Goal: Task Accomplishment & Management: Use online tool/utility

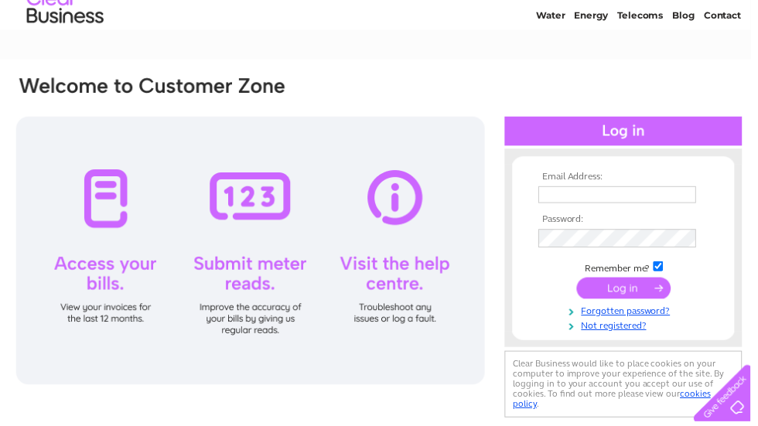
click at [546, 205] on input "text" at bounding box center [623, 196] width 159 height 17
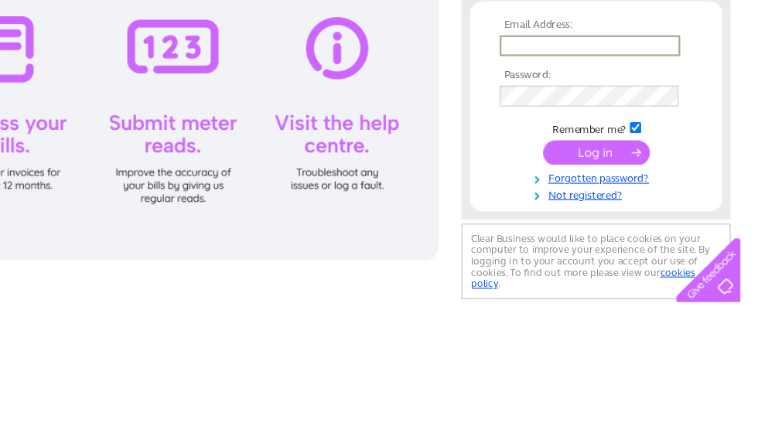
scroll to position [56, 8]
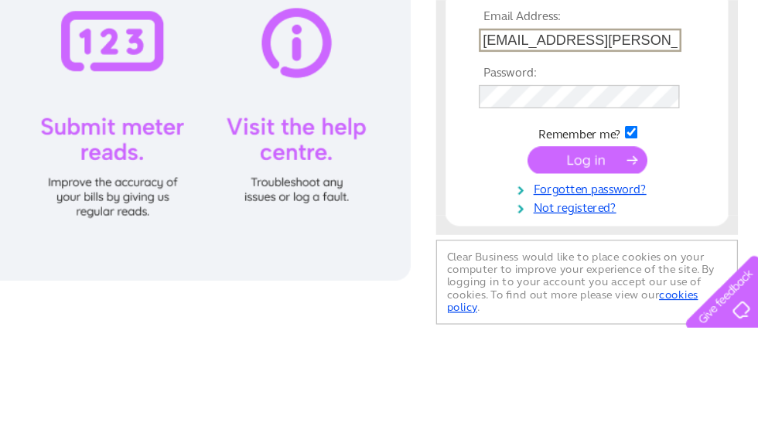
click at [532, 173] on tbody "Email Address: lj.nixon@btinternet.co, Password: Remember me?" at bounding box center [622, 254] width 180 height 163
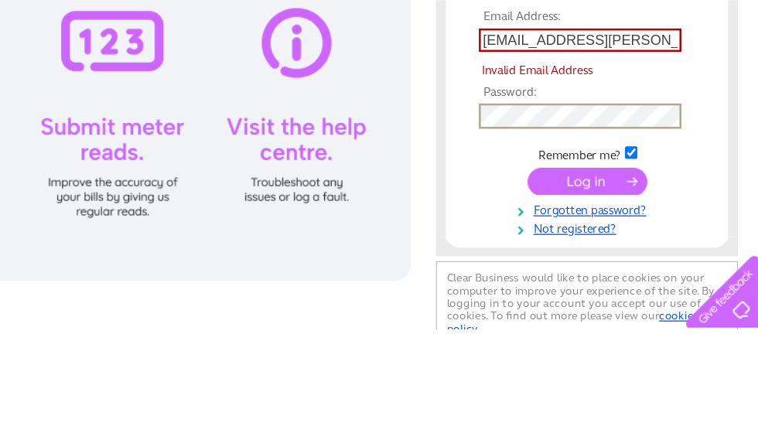
click at [536, 188] on input "lj.nixon@btinternet.co," at bounding box center [616, 197] width 161 height 19
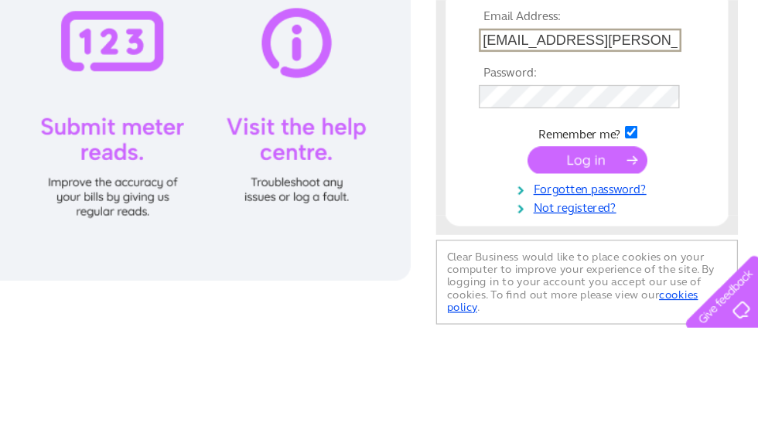
type input "lj.nixon@btinternet.com"
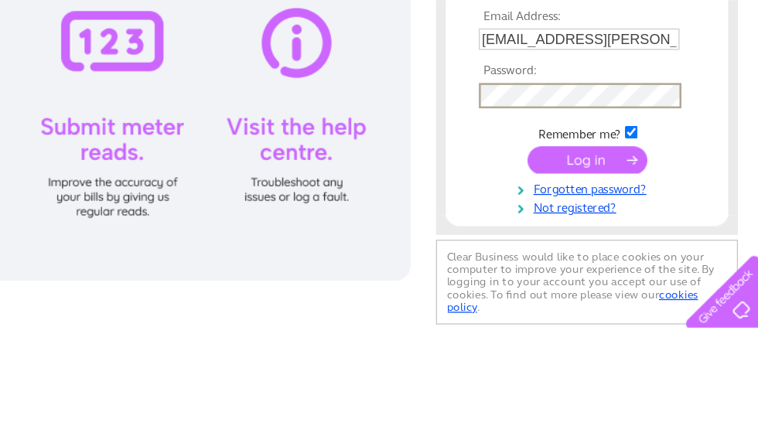
click at [575, 282] on input "submit" at bounding box center [622, 293] width 95 height 22
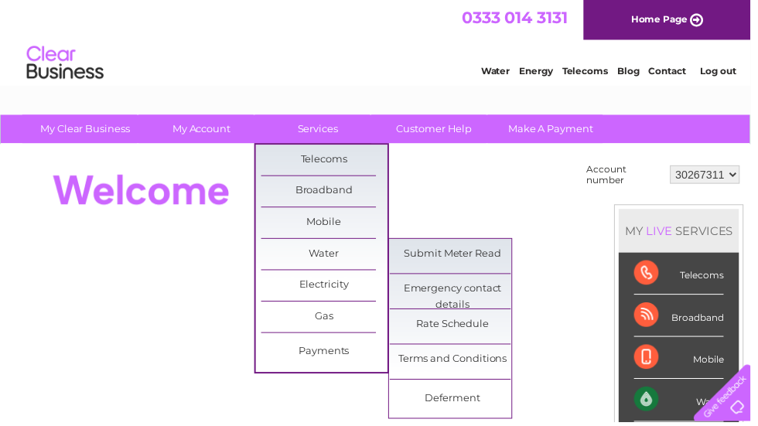
click at [420, 250] on link "Submit Meter Read" at bounding box center [458, 256] width 128 height 31
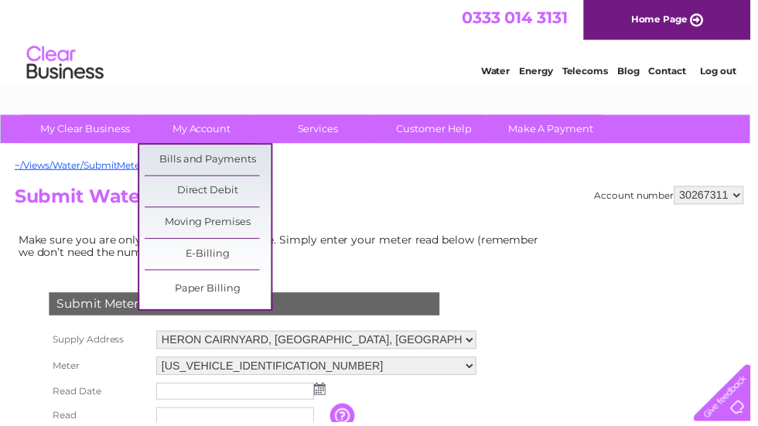
click at [178, 156] on link "Bills and Payments" at bounding box center [210, 161] width 128 height 31
click at [176, 161] on link "Bills and Payments" at bounding box center [210, 161] width 128 height 31
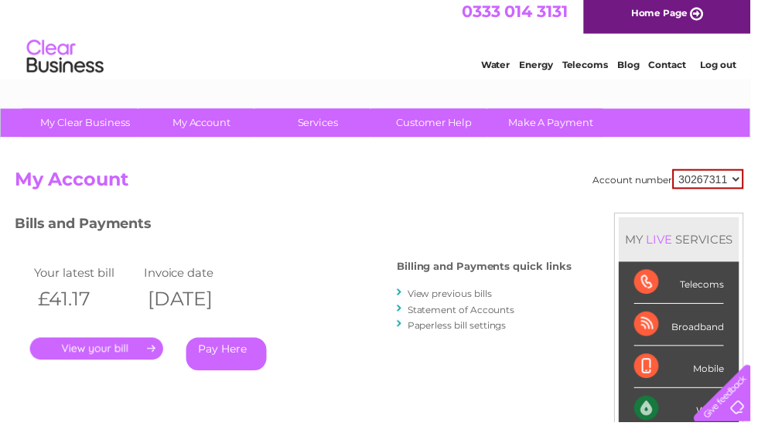
scroll to position [15, 0]
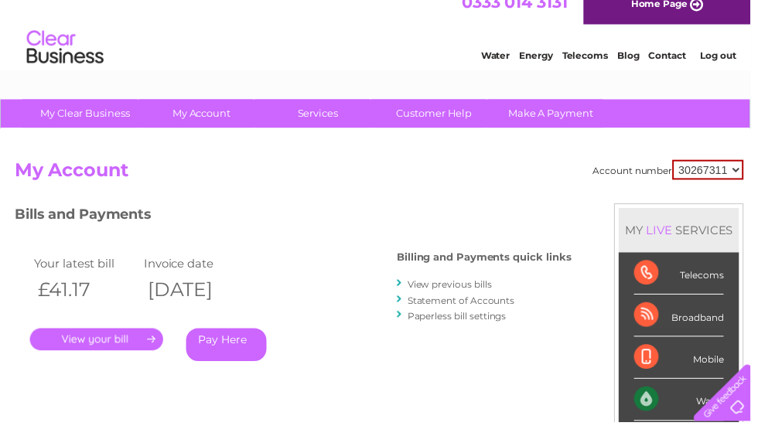
click at [75, 340] on link "." at bounding box center [97, 343] width 135 height 22
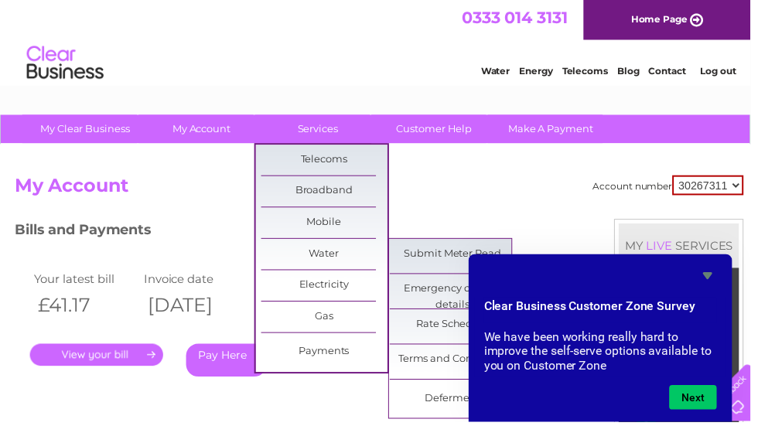
click at [430, 257] on link "Submit Meter Read" at bounding box center [458, 256] width 128 height 31
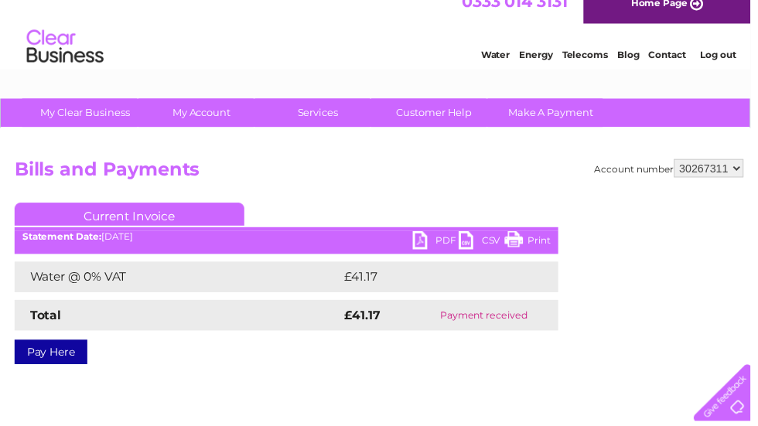
scroll to position [17, 0]
click at [436, 245] on link "PDF" at bounding box center [440, 244] width 46 height 22
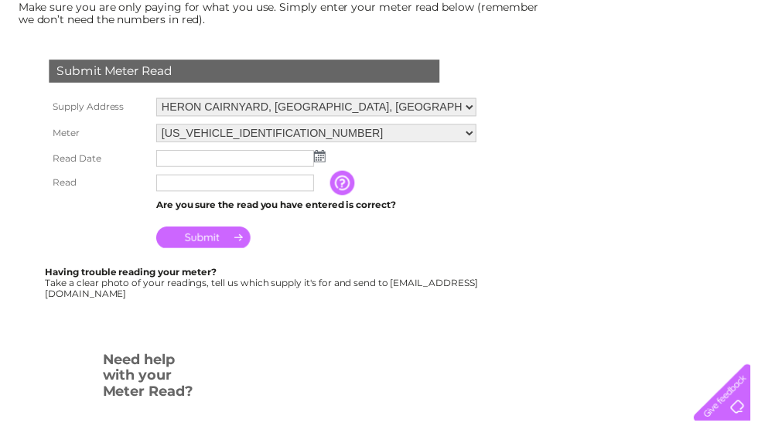
scroll to position [256, 0]
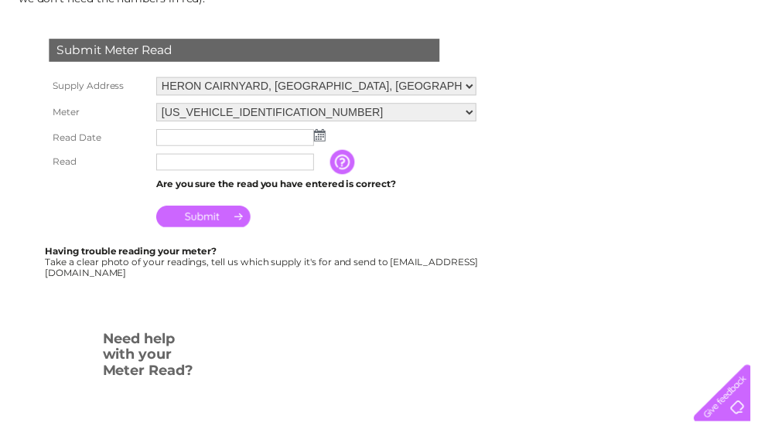
click at [197, 166] on input "text" at bounding box center [237, 164] width 159 height 17
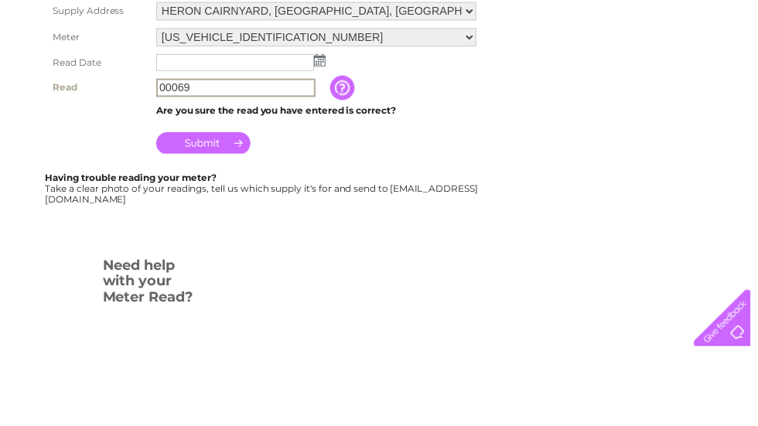
type input "00069"
click at [316, 131] on input "text" at bounding box center [237, 139] width 159 height 17
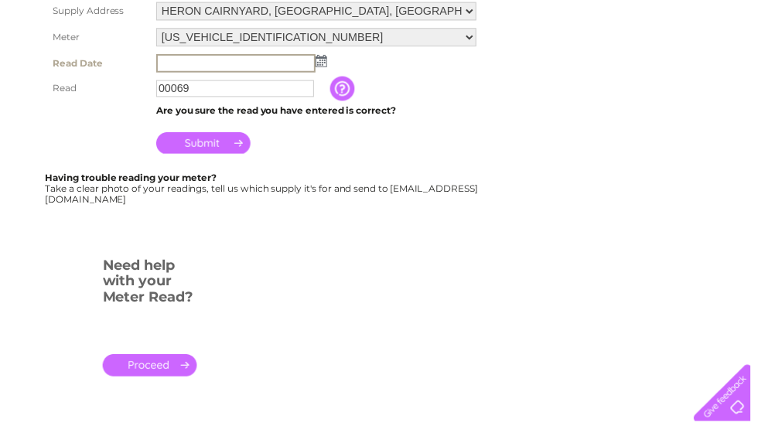
click at [321, 64] on img at bounding box center [325, 62] width 12 height 12
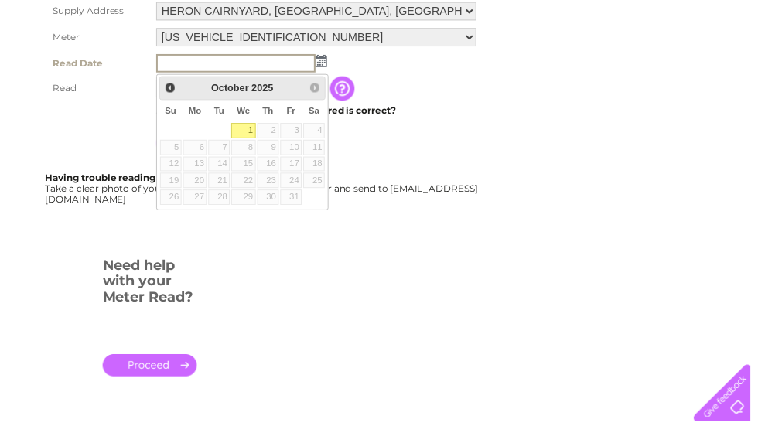
click at [244, 131] on link "1" at bounding box center [246, 132] width 25 height 15
type input "2025/10/01"
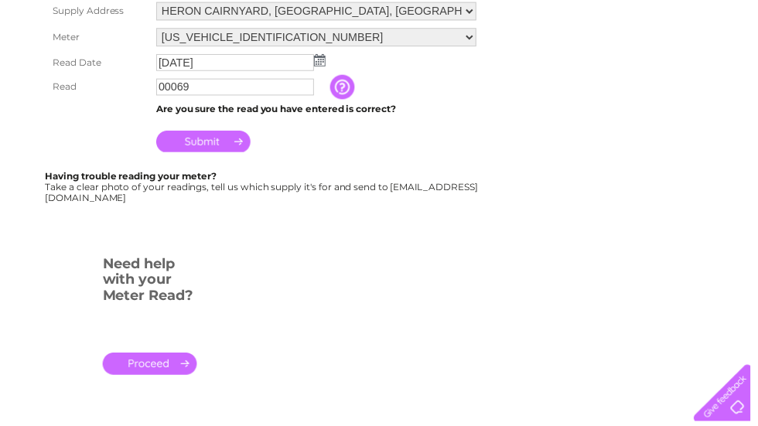
click at [201, 150] on input "Submit" at bounding box center [205, 143] width 95 height 22
